Goal: Transaction & Acquisition: Obtain resource

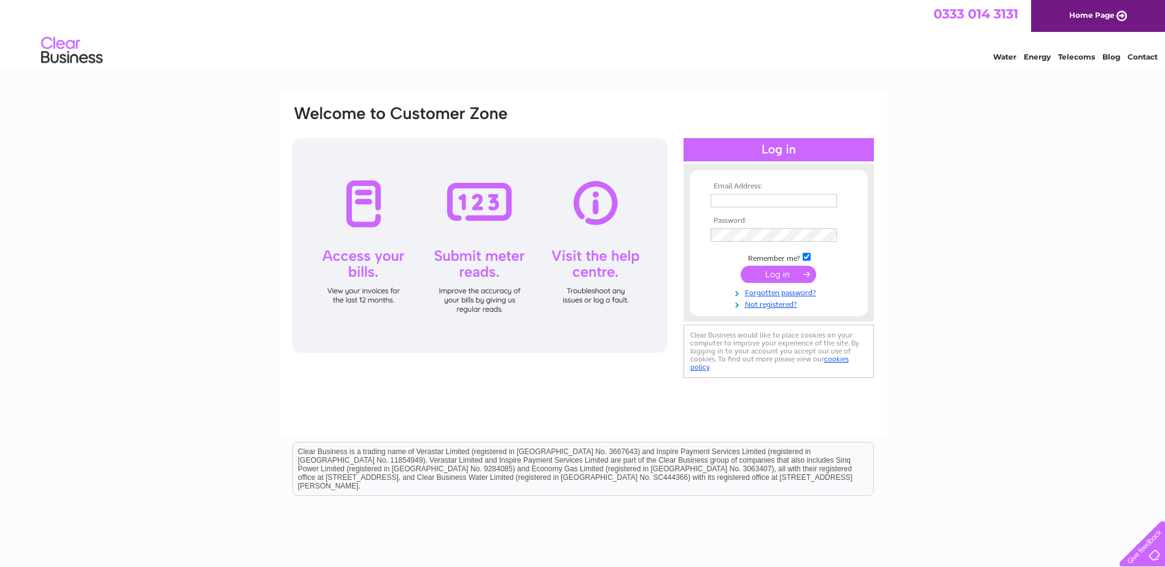
type input "Seonaid.Forsyth@abpbeef.com"
click at [765, 272] on input "submit" at bounding box center [779, 274] width 76 height 17
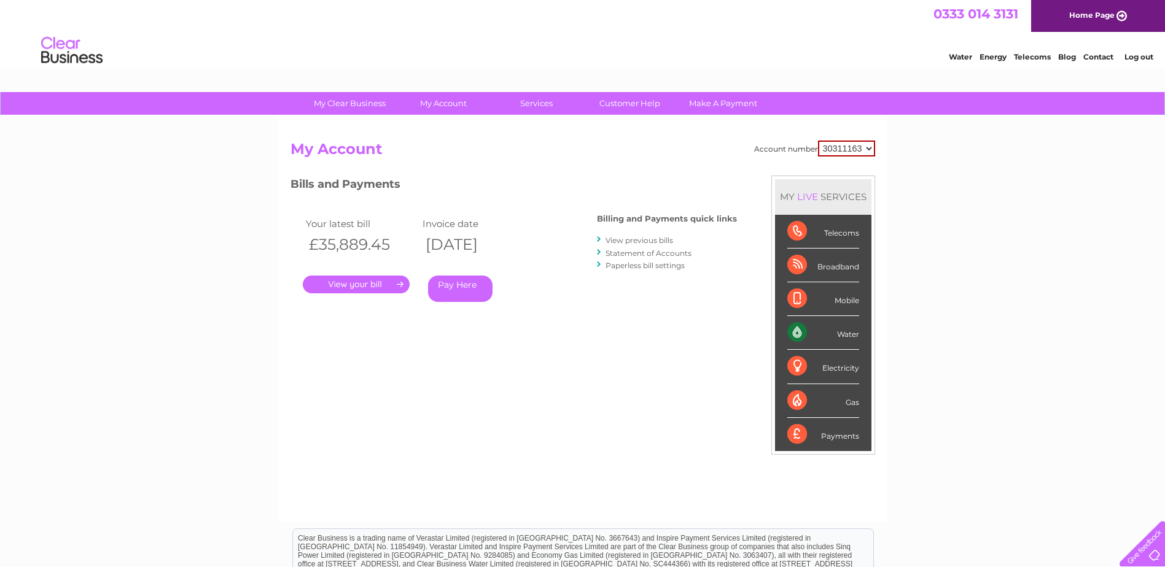
click at [340, 281] on link "." at bounding box center [356, 285] width 107 height 18
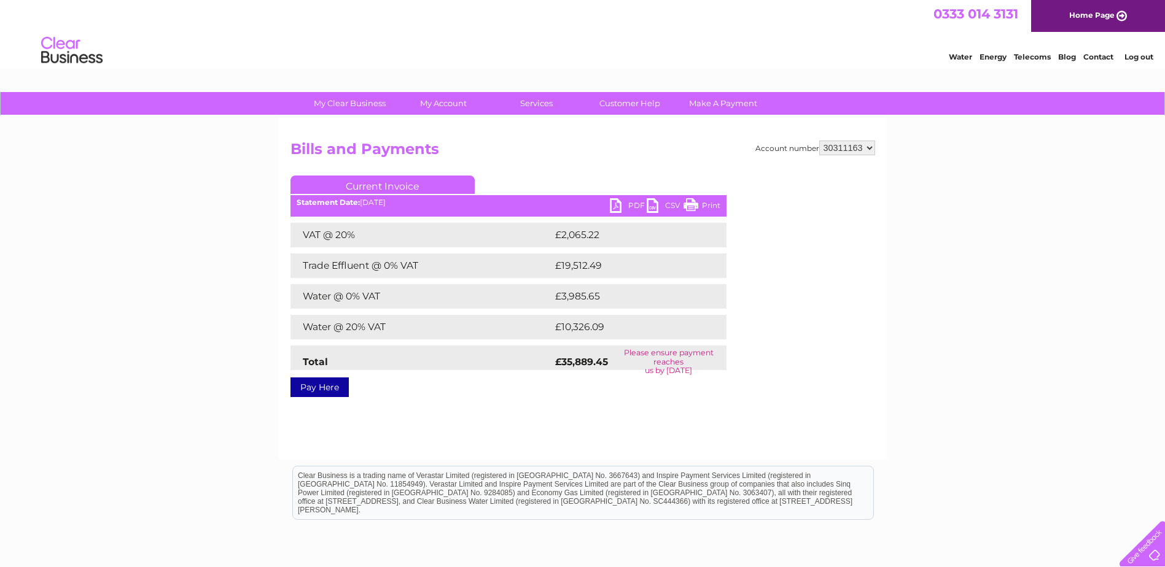
click at [615, 208] on link "PDF" at bounding box center [628, 207] width 37 height 18
